Goal: Task Accomplishment & Management: Manage account settings

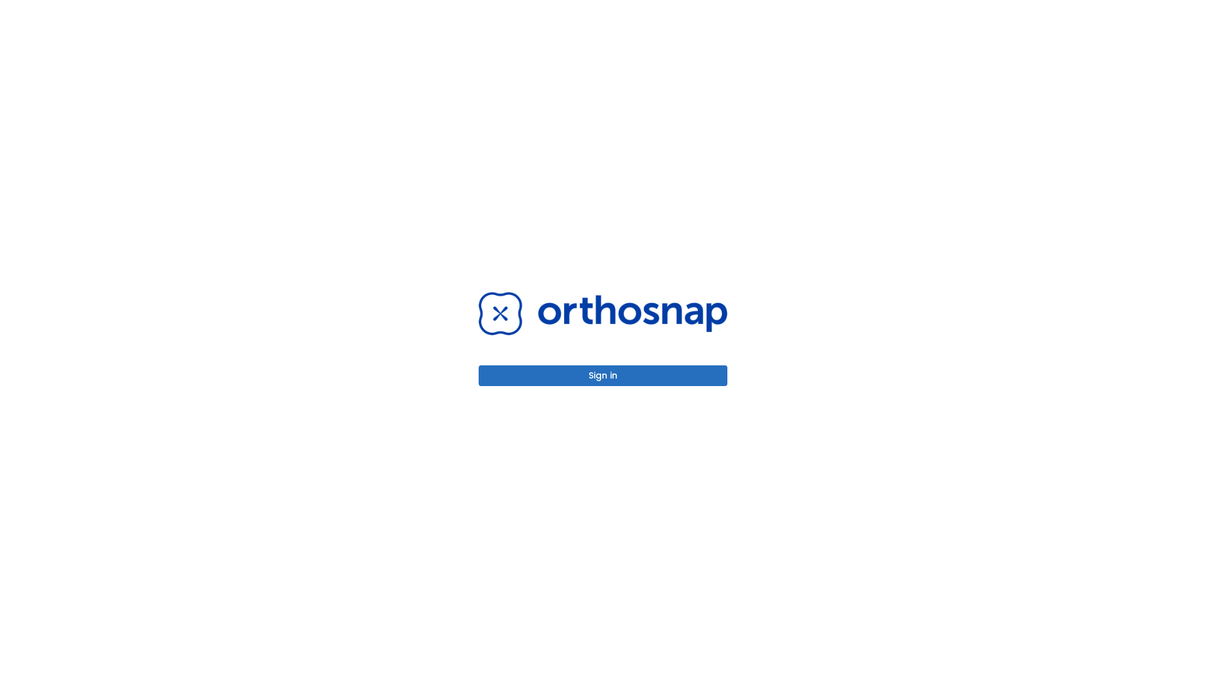
click at [603, 376] on button "Sign in" at bounding box center [603, 376] width 249 height 21
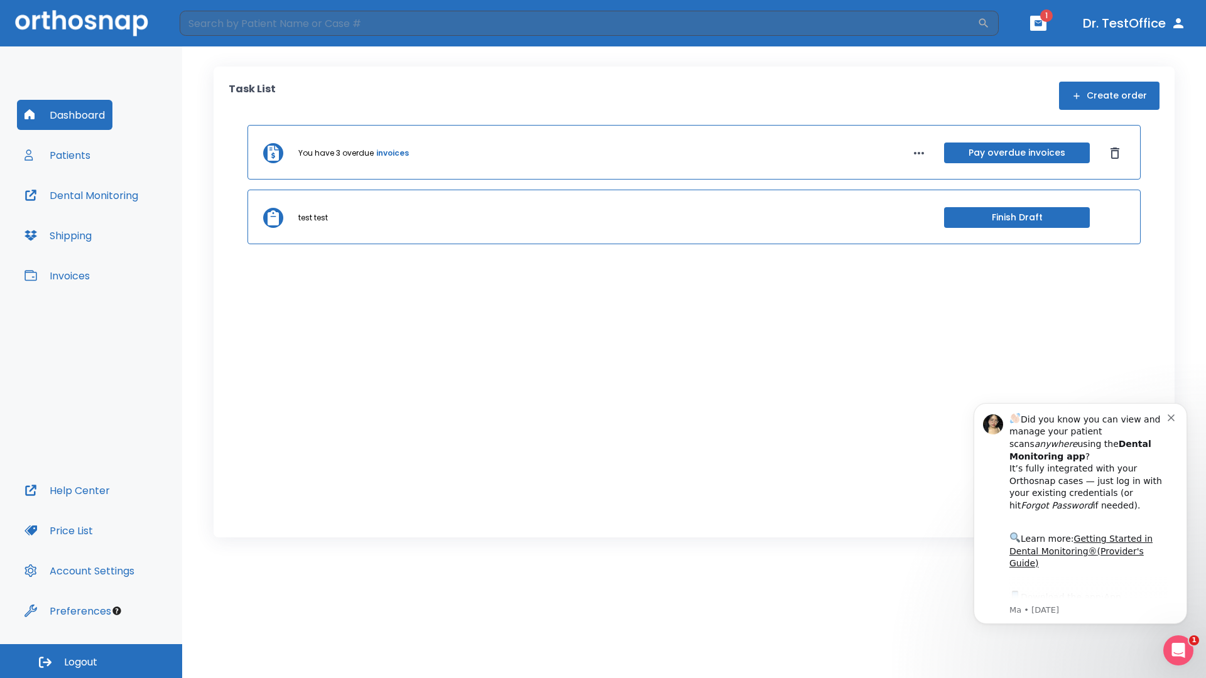
click at [91, 661] on span "Logout" at bounding box center [80, 663] width 33 height 14
